Goal: Information Seeking & Learning: Learn about a topic

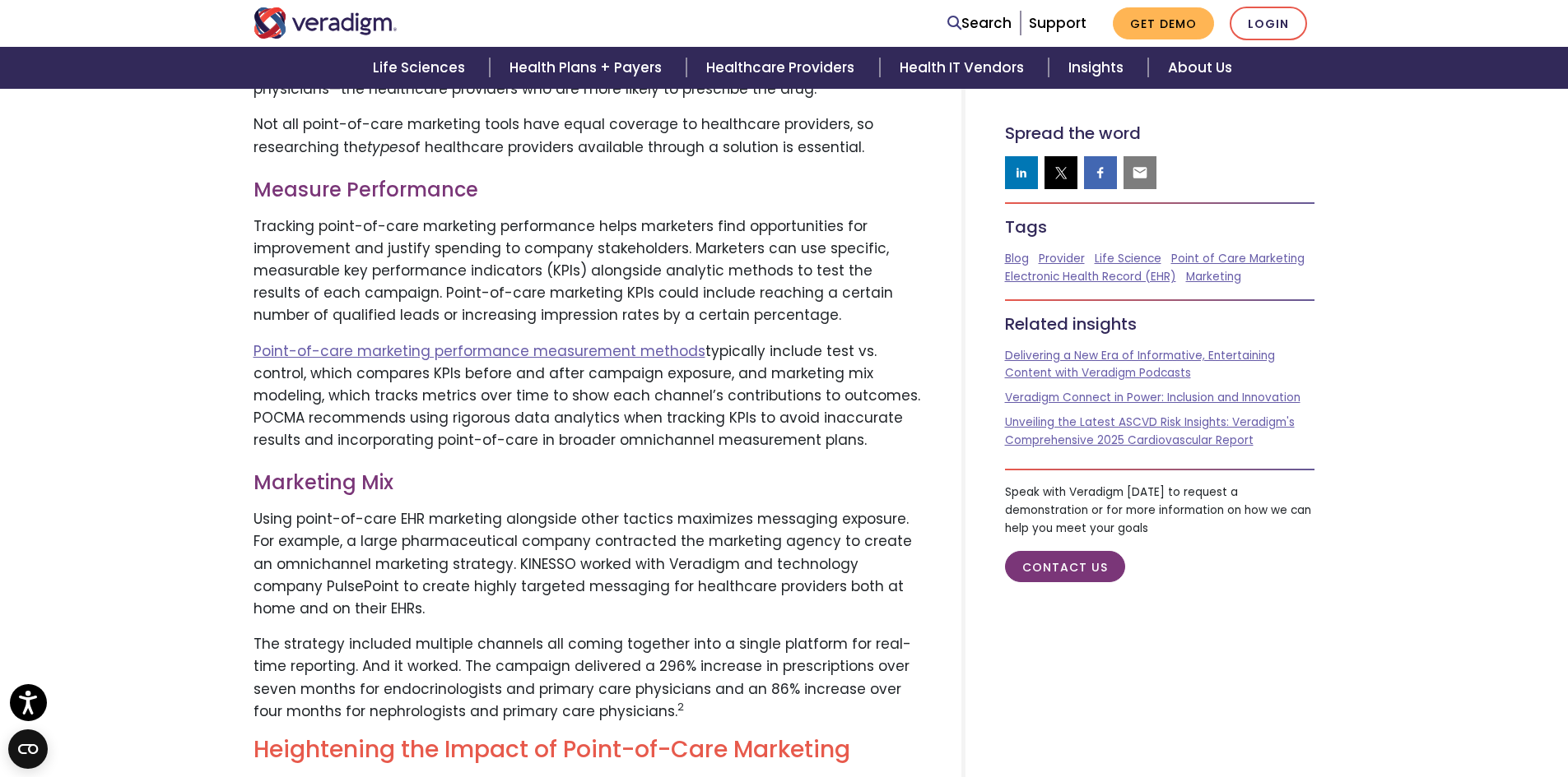
scroll to position [3866, 0]
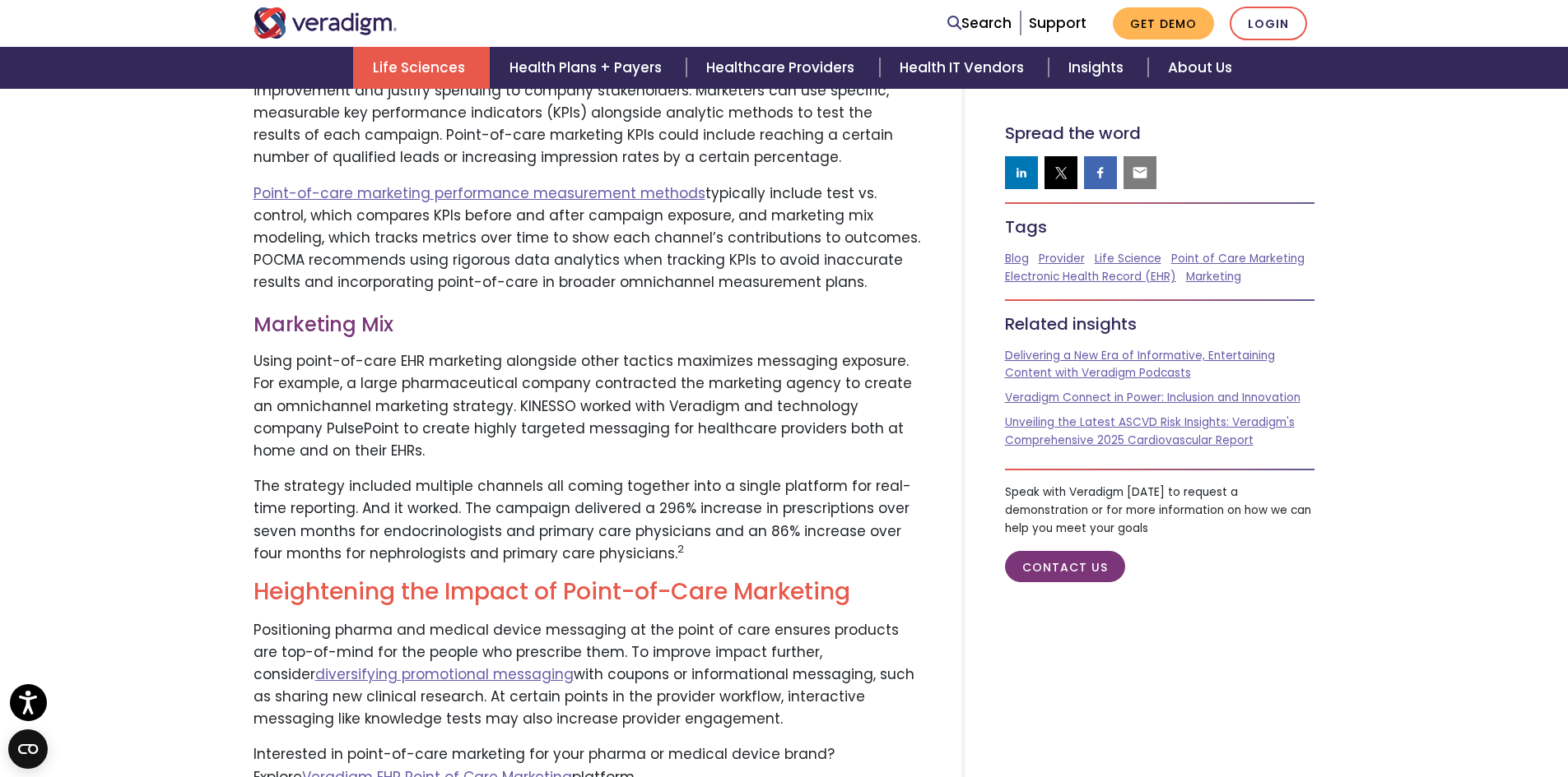
click at [440, 60] on link "Life Sciences" at bounding box center [421, 68] width 136 height 42
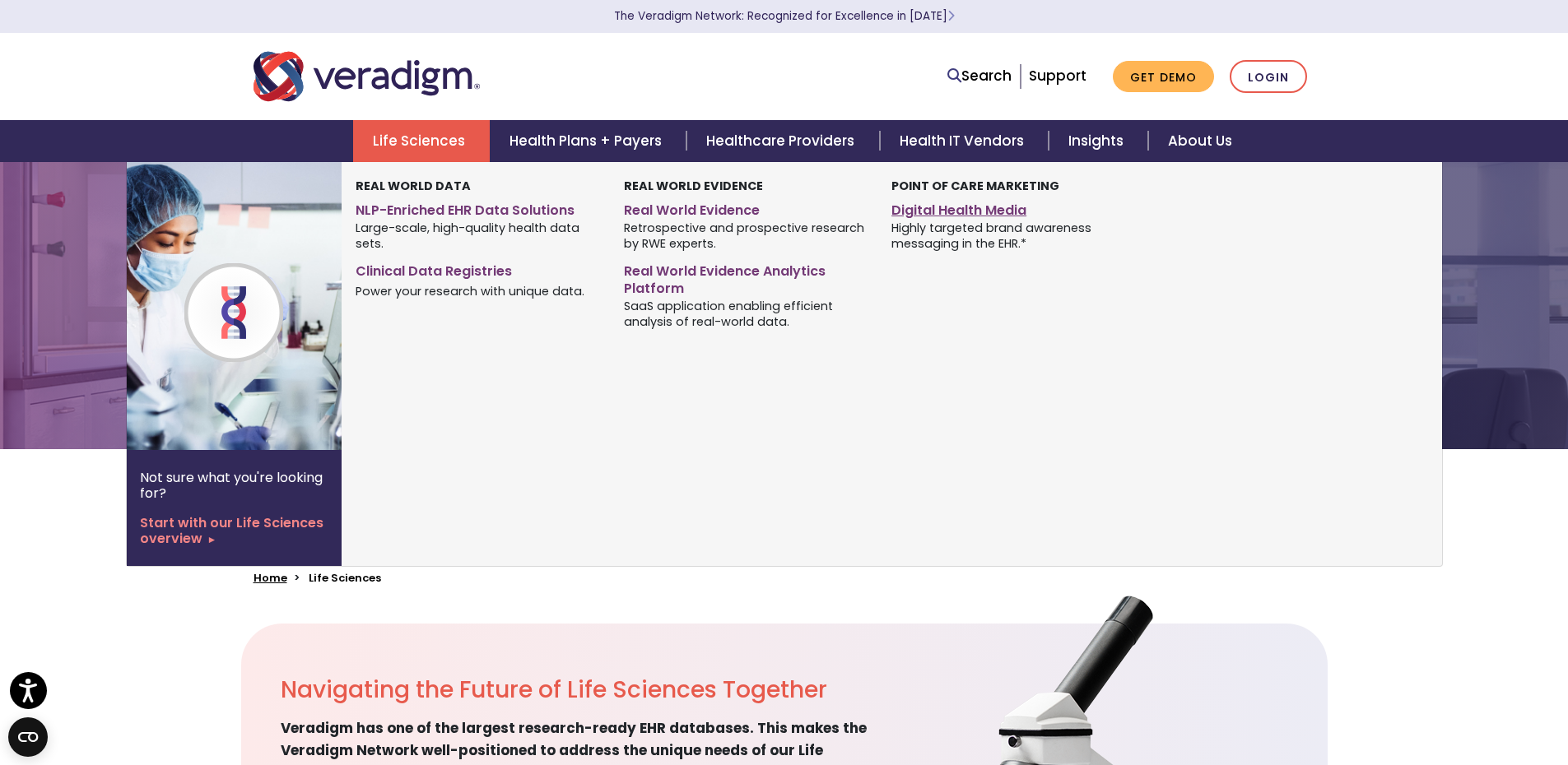
click at [904, 212] on link "Digital Health Media" at bounding box center [1013, 208] width 243 height 24
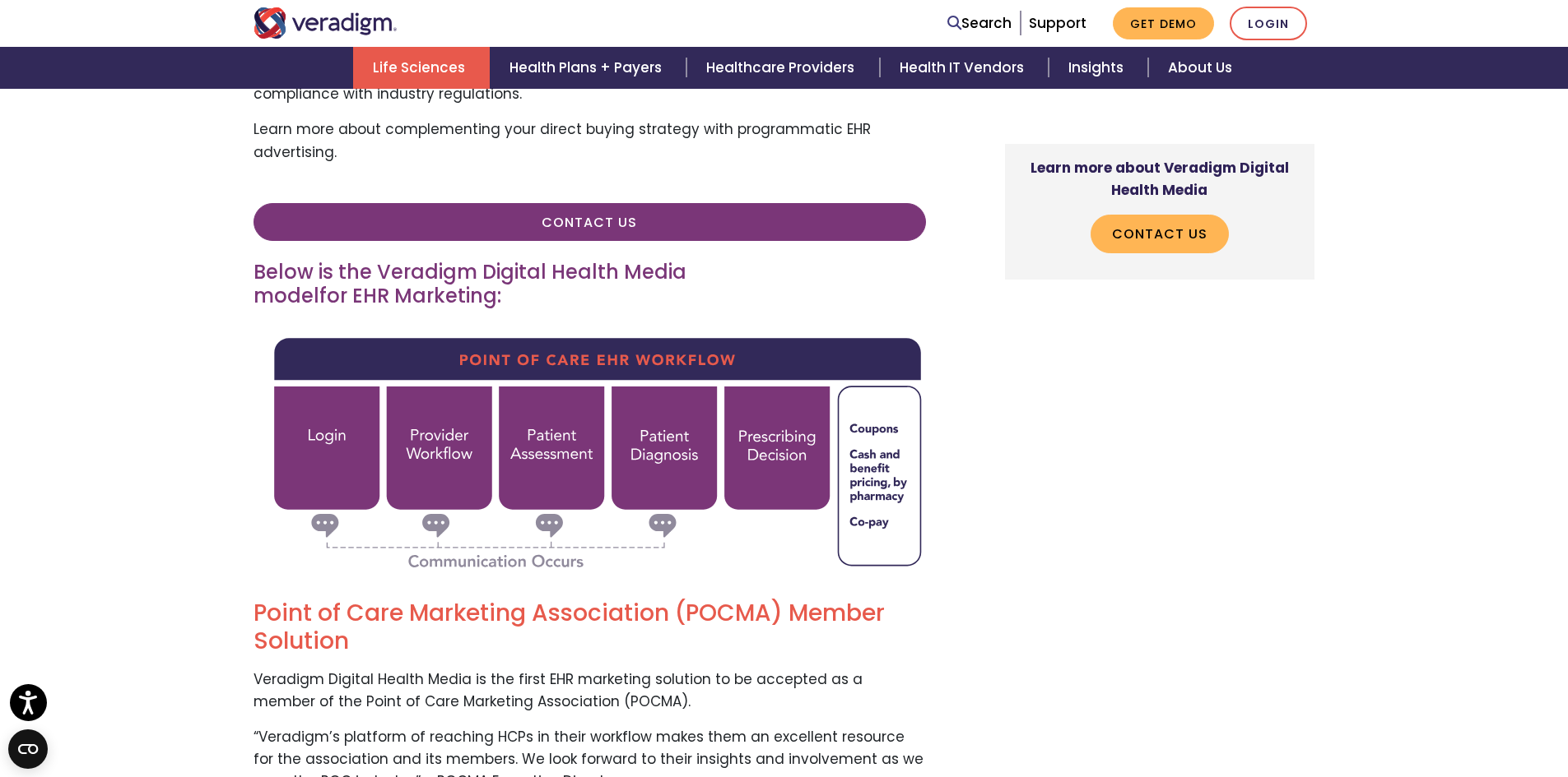
scroll to position [3290, 0]
